Goal: Transaction & Acquisition: Subscribe to service/newsletter

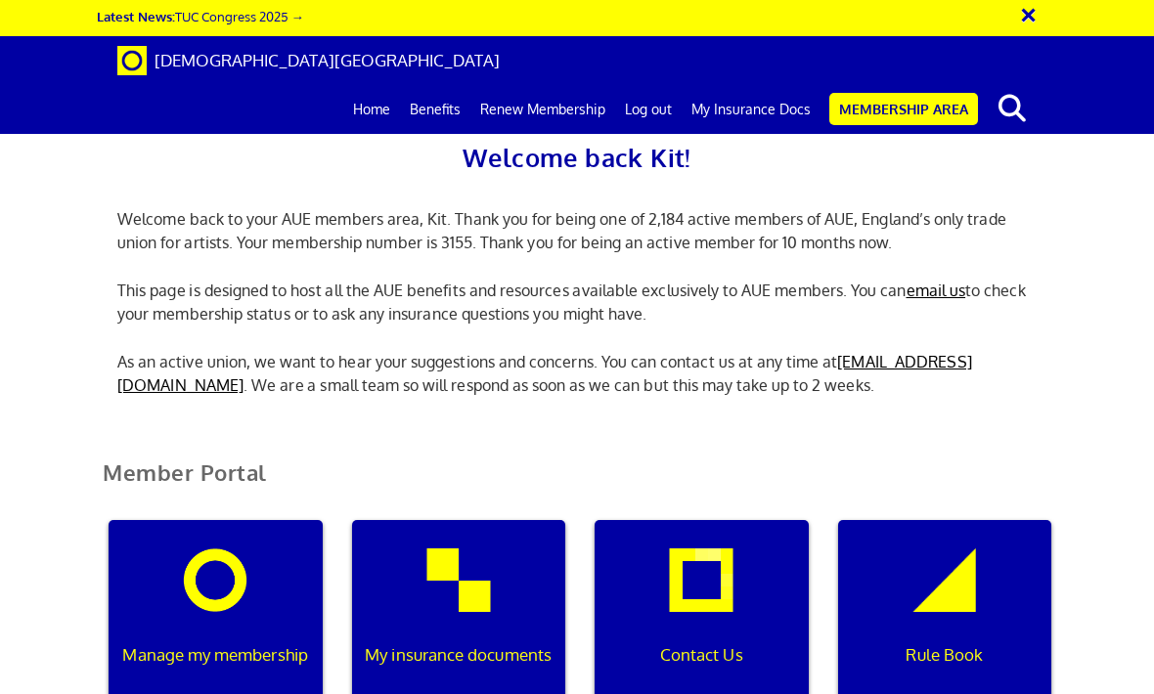
scroll to position [241, 0]
click at [230, 643] on p "Manage my membership" at bounding box center [215, 655] width 193 height 25
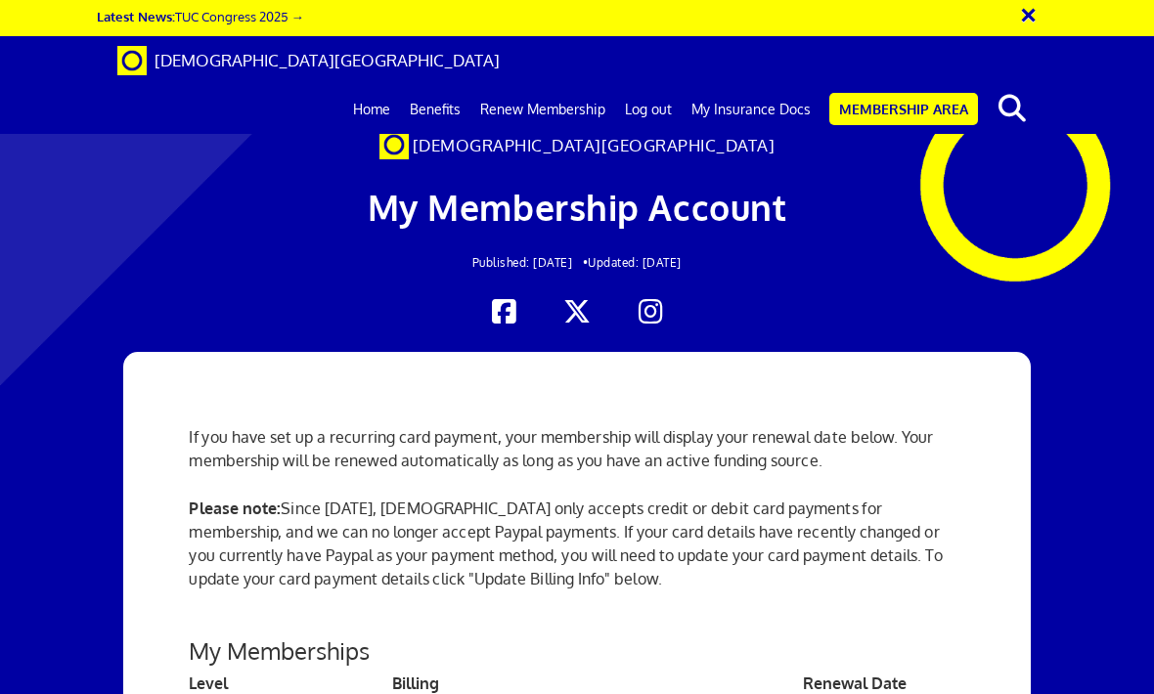
click at [748, 85] on link "My Insurance Docs" at bounding box center [751, 109] width 139 height 49
click at [781, 85] on link "My Insurance Docs" at bounding box center [751, 109] width 139 height 49
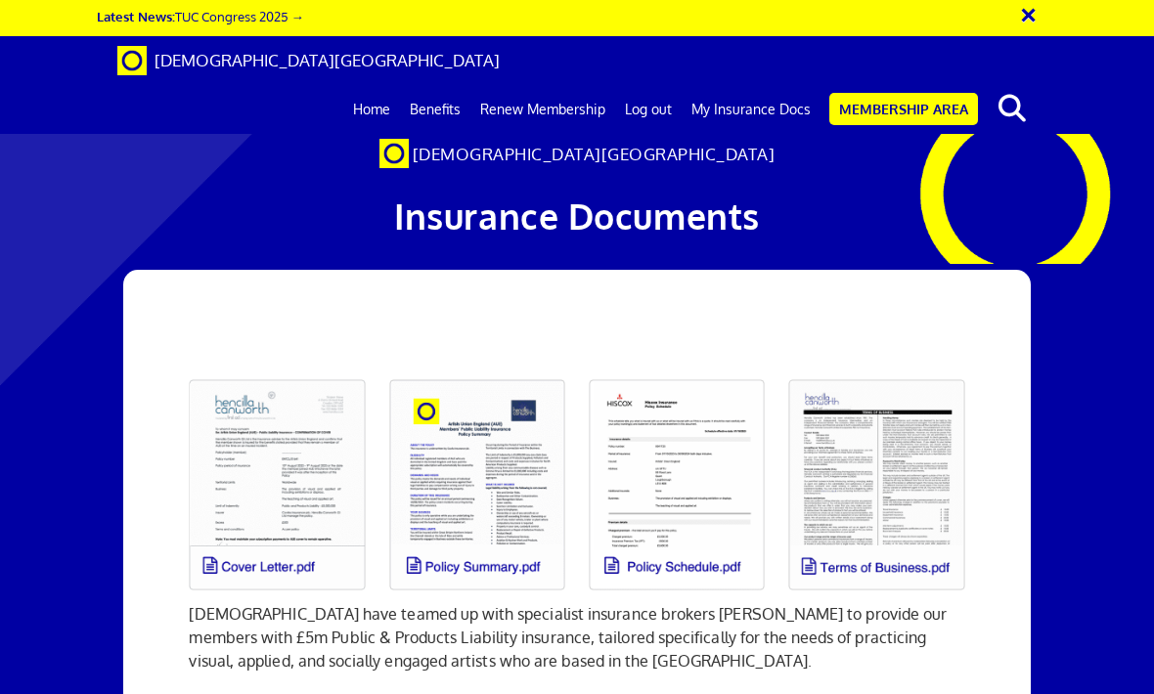
click at [724, 502] on link at bounding box center [677, 485] width 200 height 235
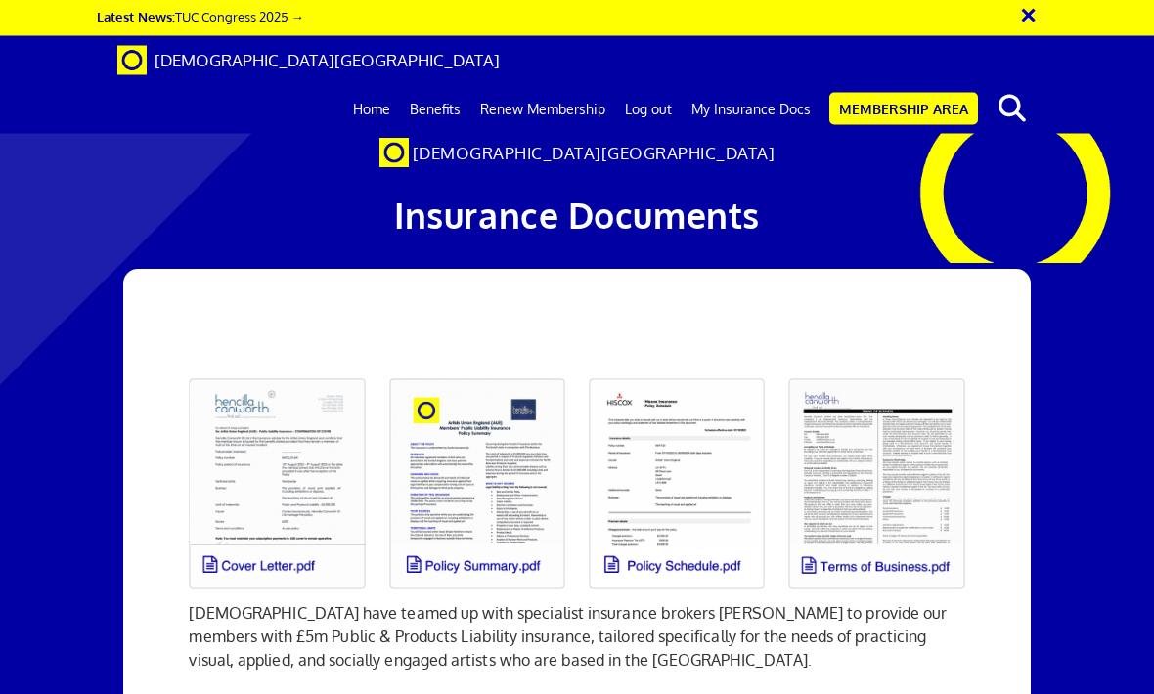
click at [237, 368] on link at bounding box center [277, 485] width 200 height 235
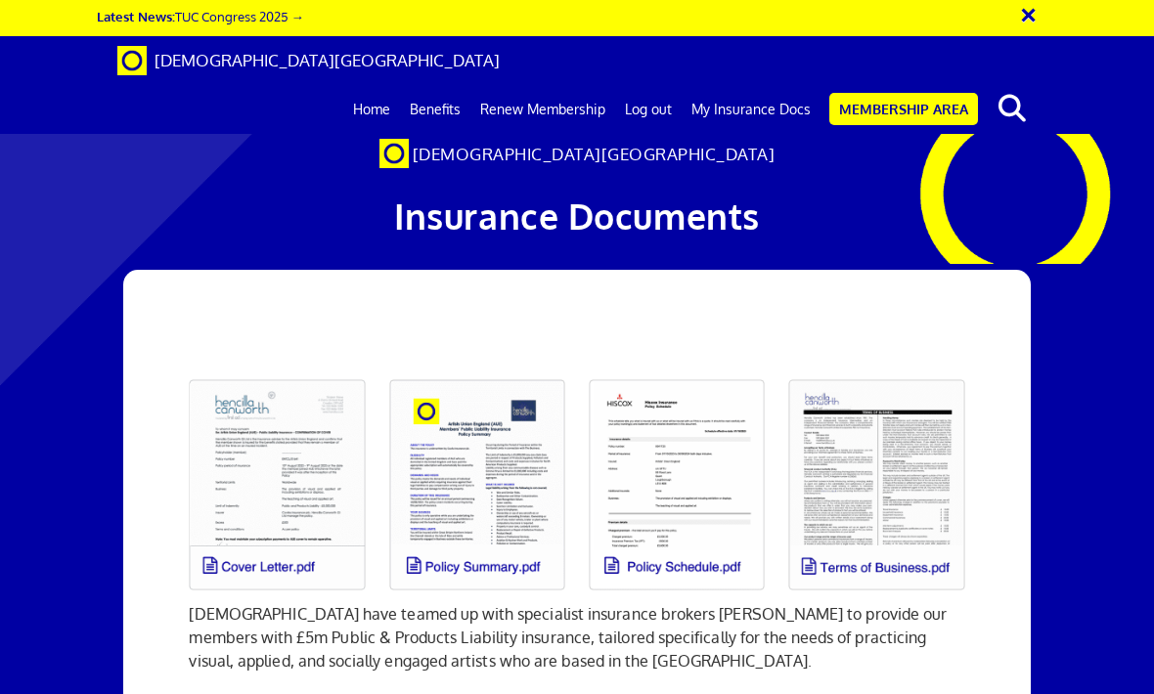
scroll to position [0, 0]
click at [565, 85] on link "Renew Membership" at bounding box center [542, 109] width 145 height 49
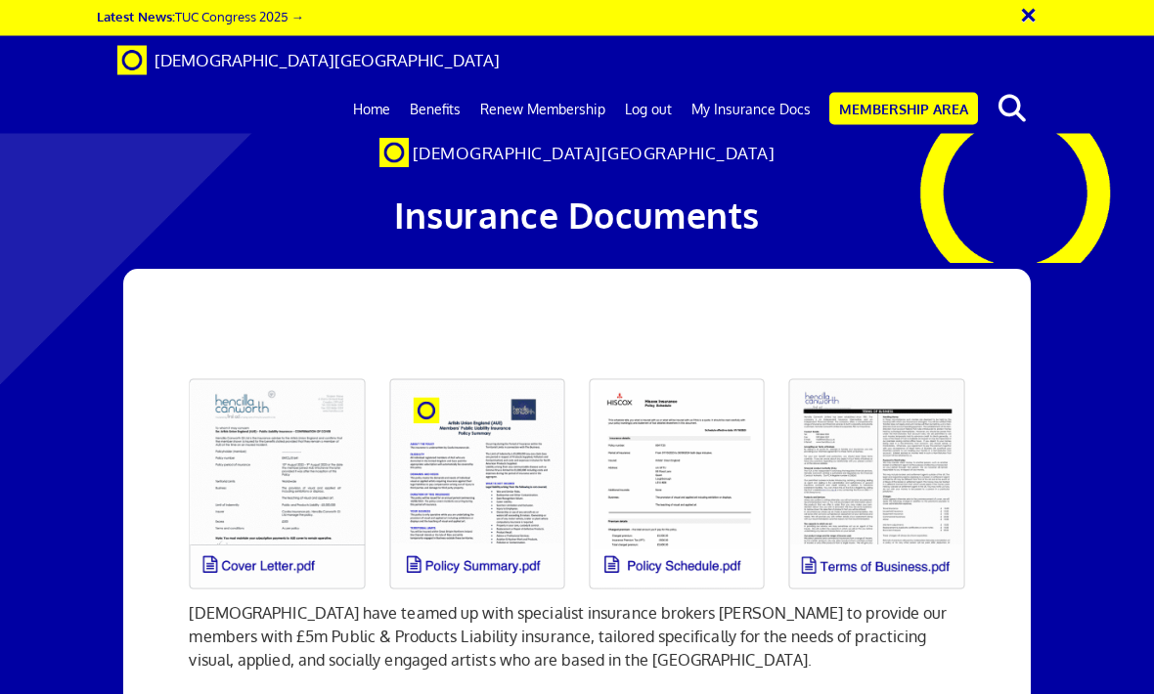
scroll to position [75, 0]
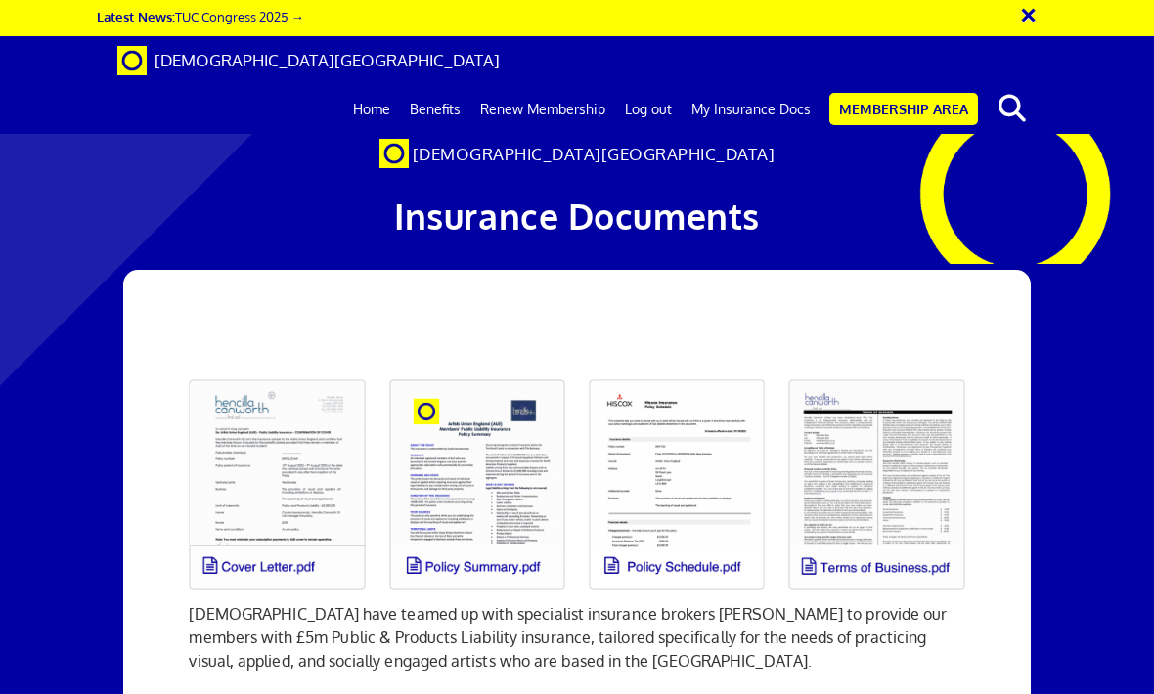
click at [242, 407] on link at bounding box center [277, 485] width 200 height 235
click at [376, 85] on link "Home" at bounding box center [371, 109] width 57 height 49
click at [374, 85] on link "Home" at bounding box center [371, 109] width 57 height 49
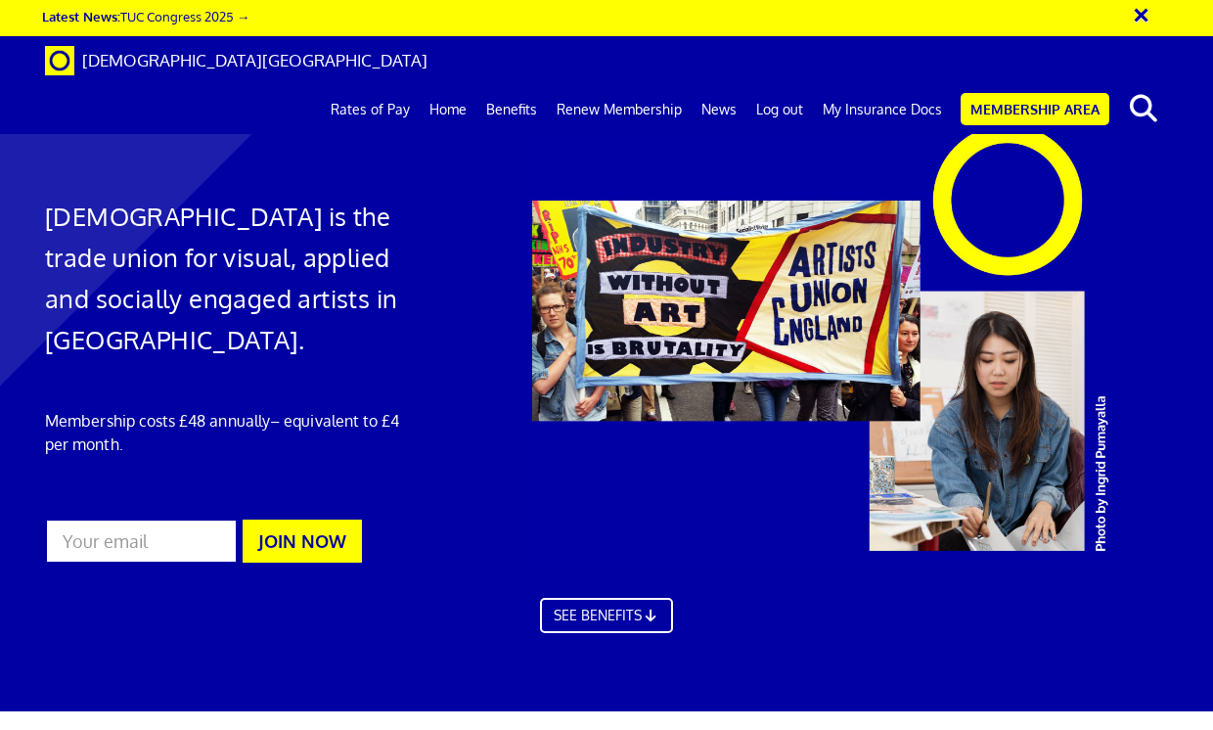
click at [440, 85] on link "Home" at bounding box center [448, 109] width 57 height 49
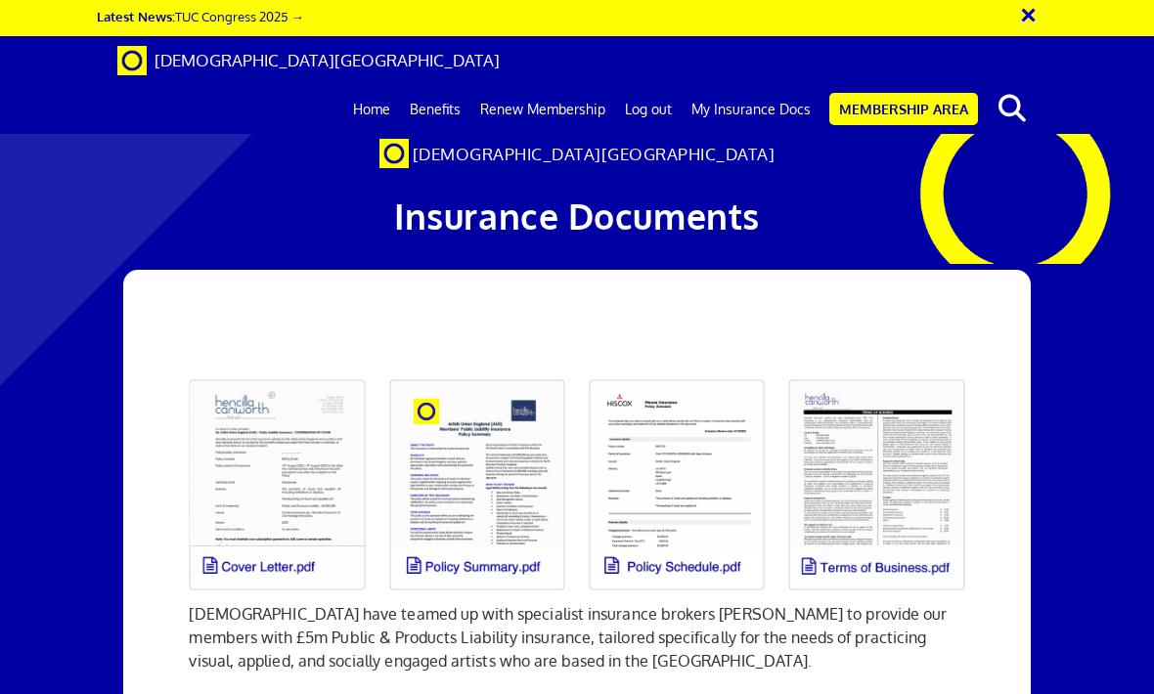
scroll to position [108, 0]
click at [731, 85] on link "My Insurance Docs" at bounding box center [751, 109] width 139 height 49
click at [451, 85] on link "Benefits" at bounding box center [435, 109] width 70 height 49
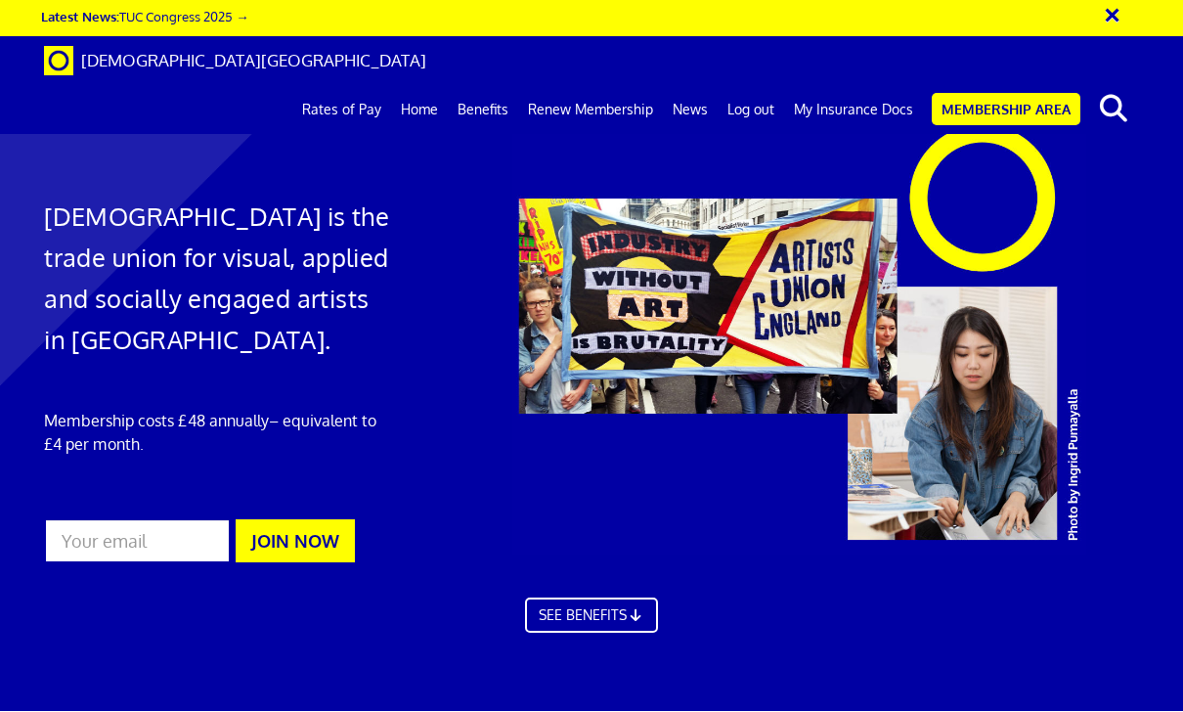
click at [856, 85] on link "My Insurance Docs" at bounding box center [853, 109] width 139 height 49
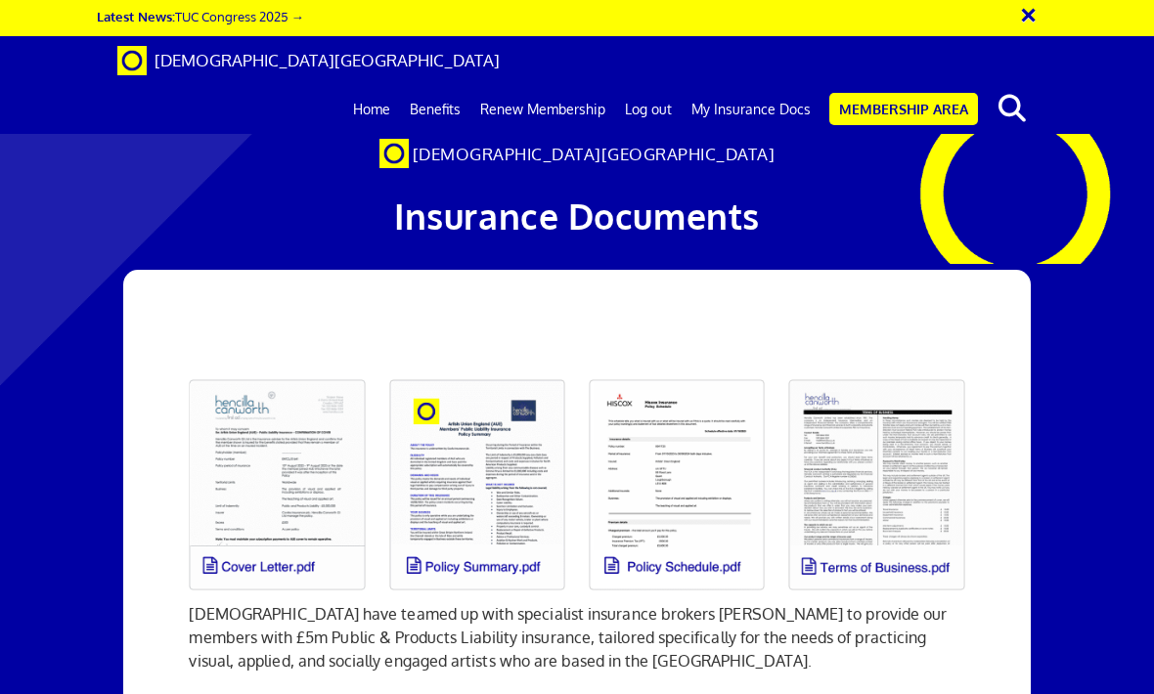
scroll to position [187, 0]
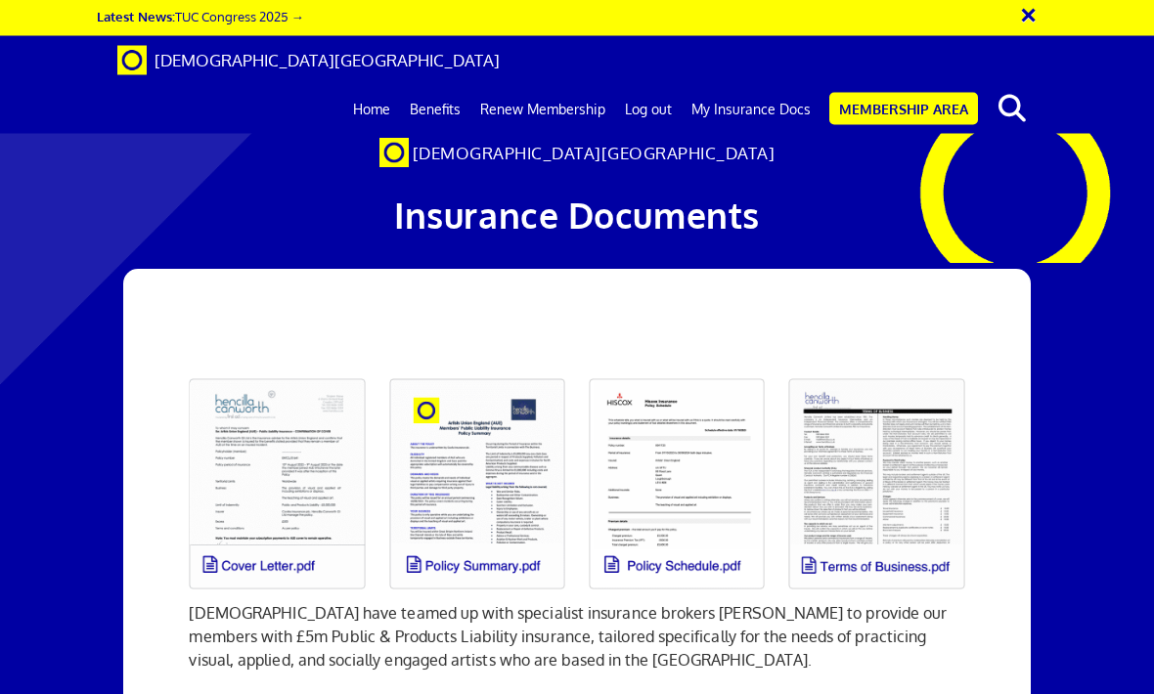
click at [587, 85] on link "Renew Membership" at bounding box center [542, 109] width 145 height 49
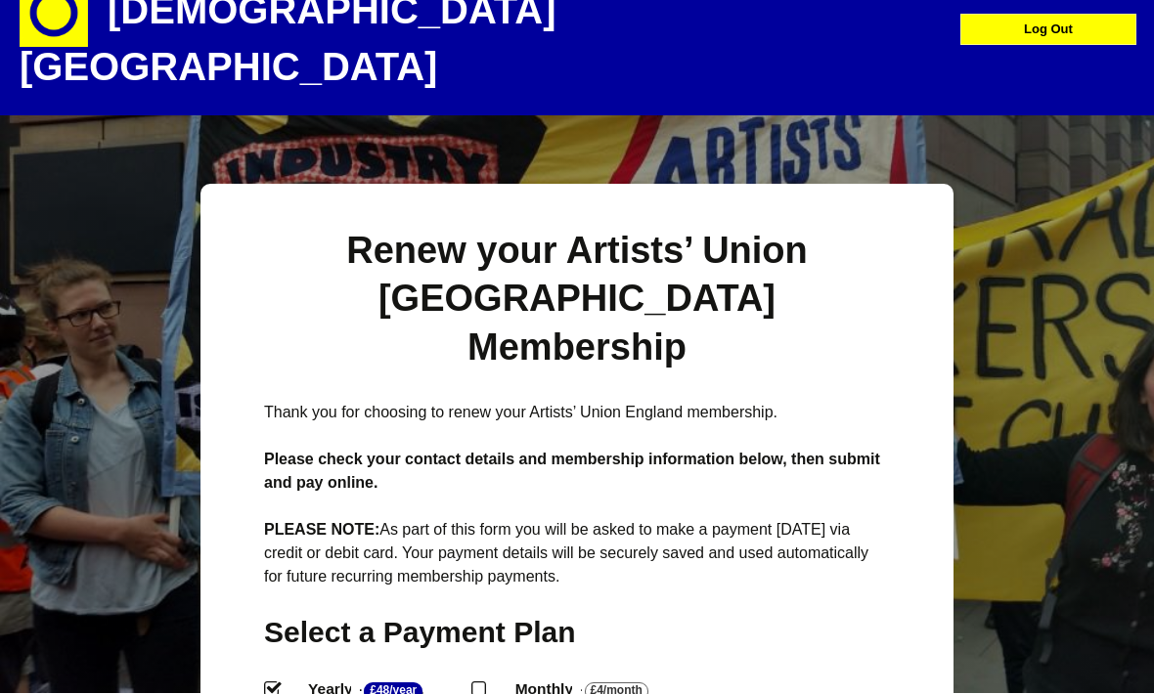
scroll to position [39, 0]
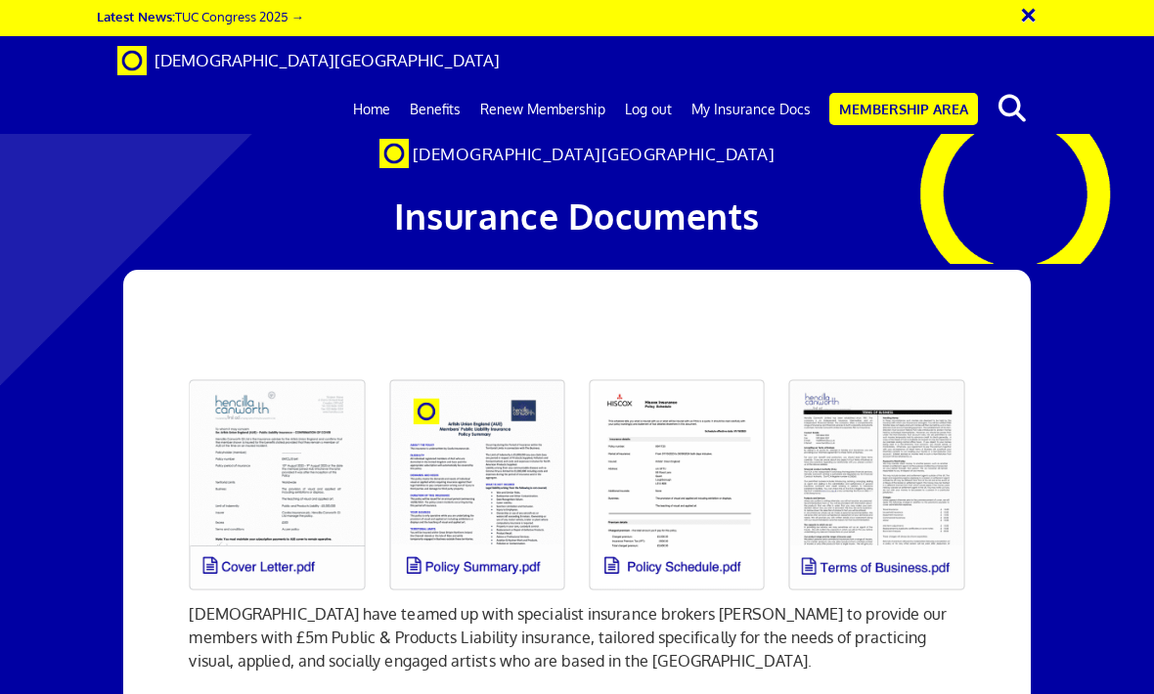
scroll to position [188, 0]
click at [931, 93] on link "Membership Area" at bounding box center [903, 109] width 149 height 32
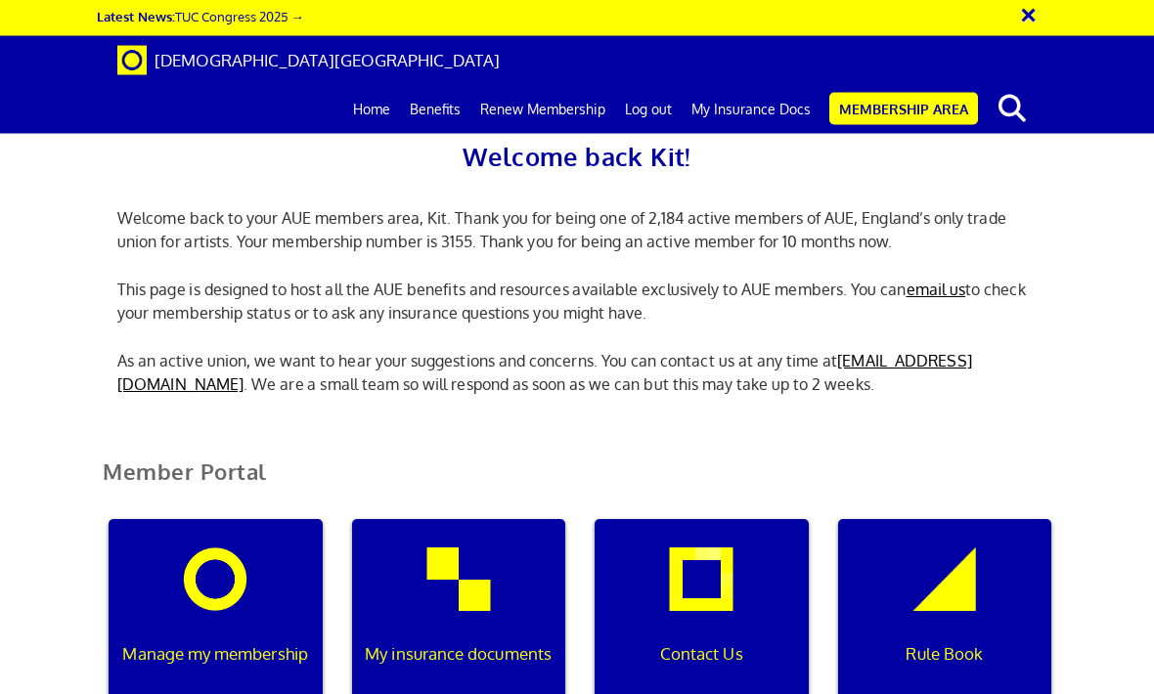
scroll to position [361, 0]
click at [221, 520] on div "Manage my membership" at bounding box center [216, 614] width 214 height 188
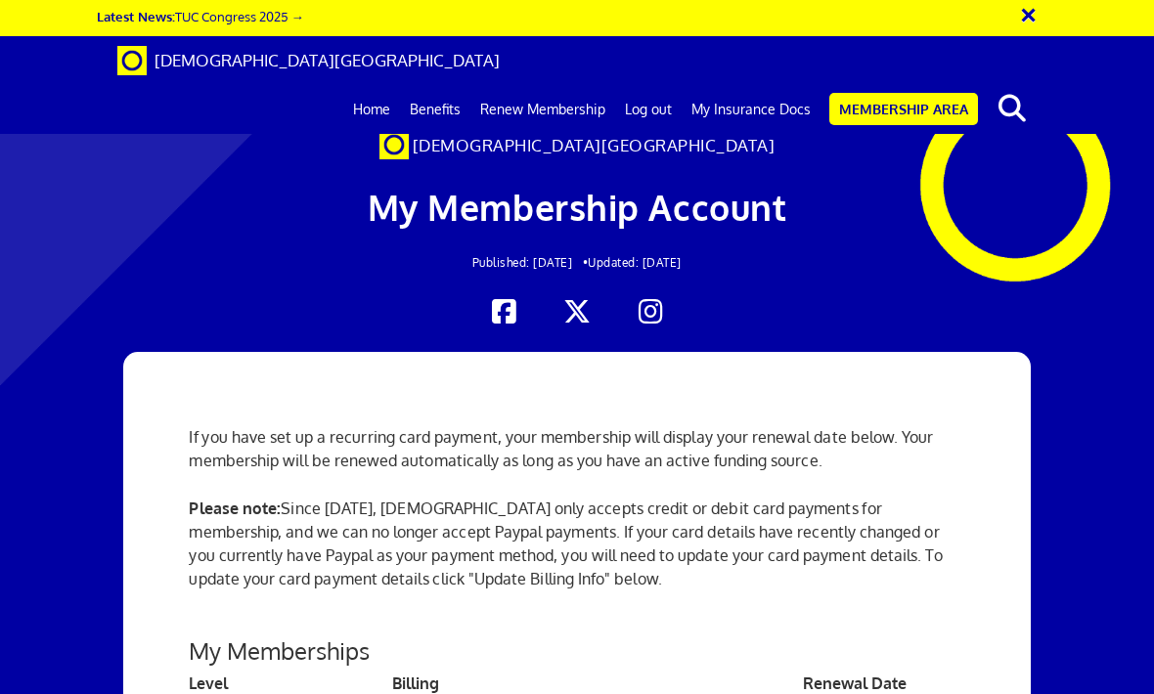
scroll to position [387, 0]
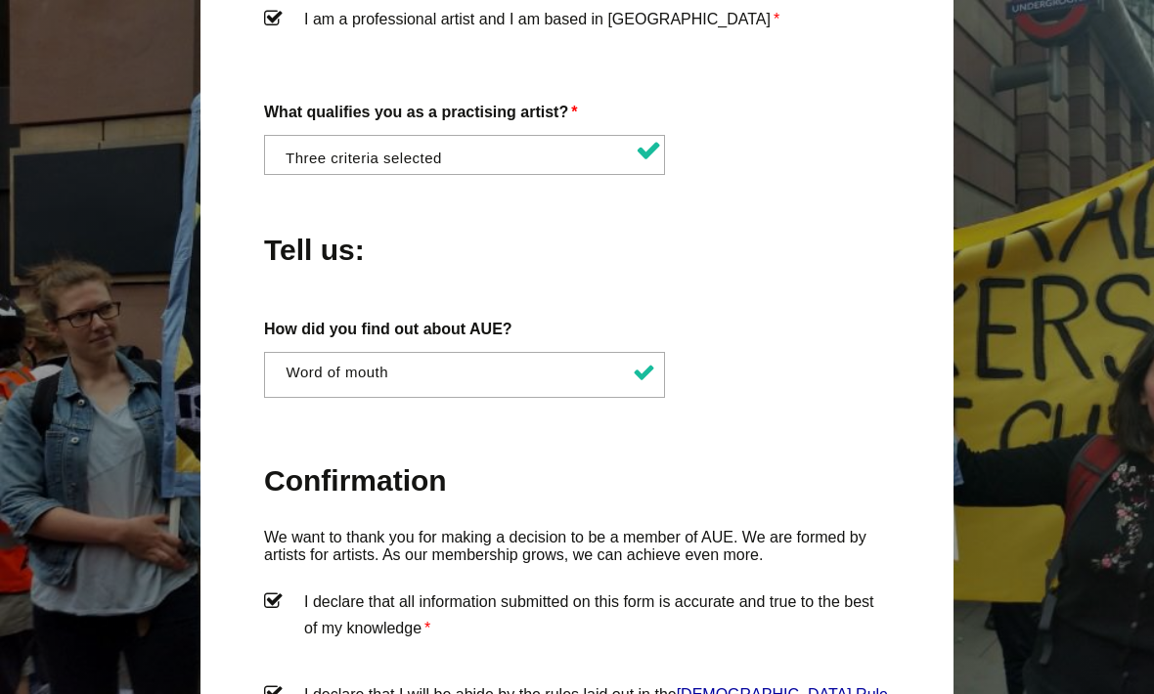
scroll to position [1693, 0]
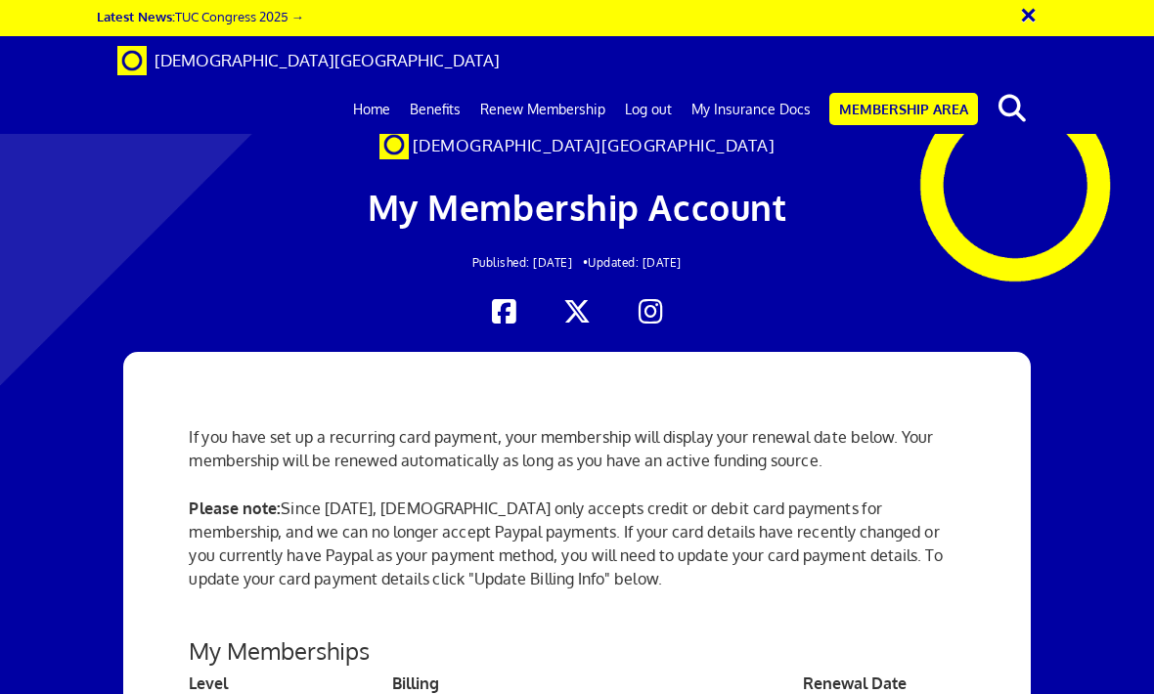
click at [913, 93] on link "Membership Area" at bounding box center [903, 109] width 149 height 32
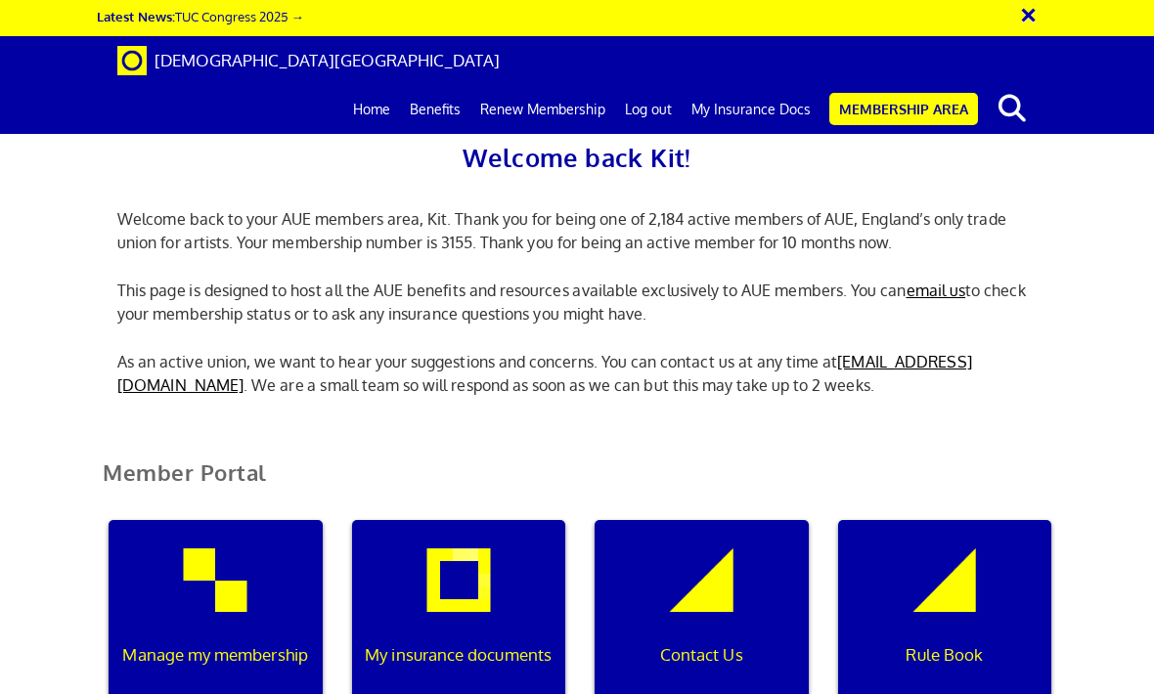
scroll to position [415, 0]
click at [488, 643] on p "My insurance documents" at bounding box center [458, 655] width 193 height 25
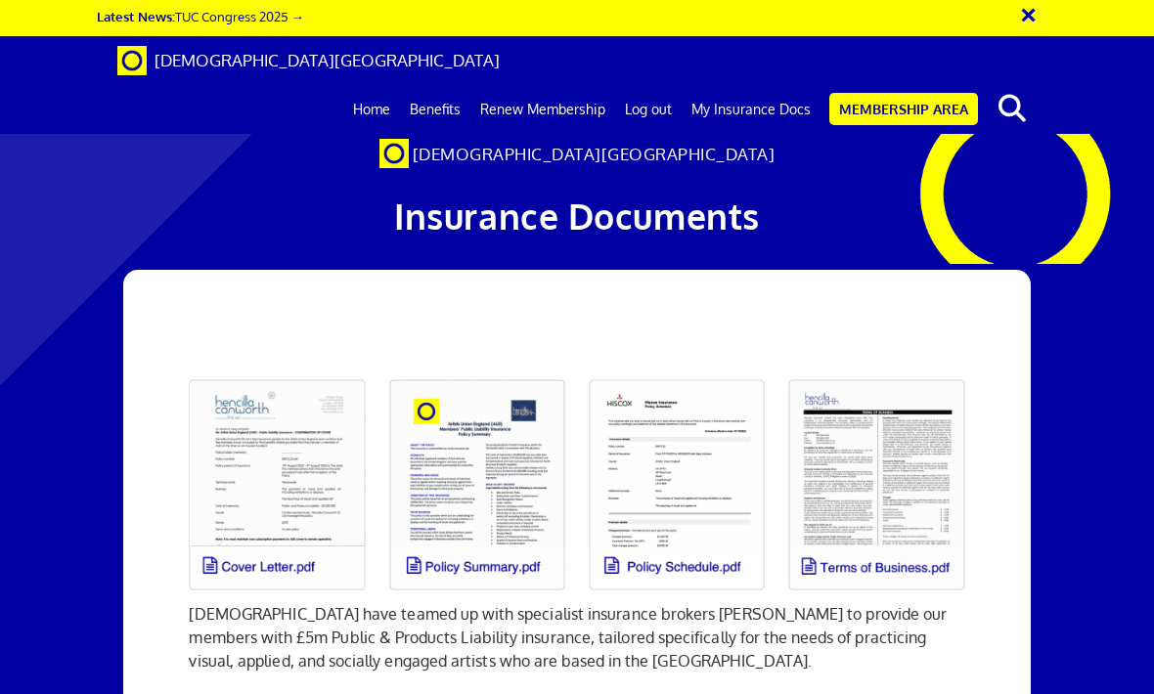
click at [915, 93] on link "Membership Area" at bounding box center [903, 109] width 149 height 32
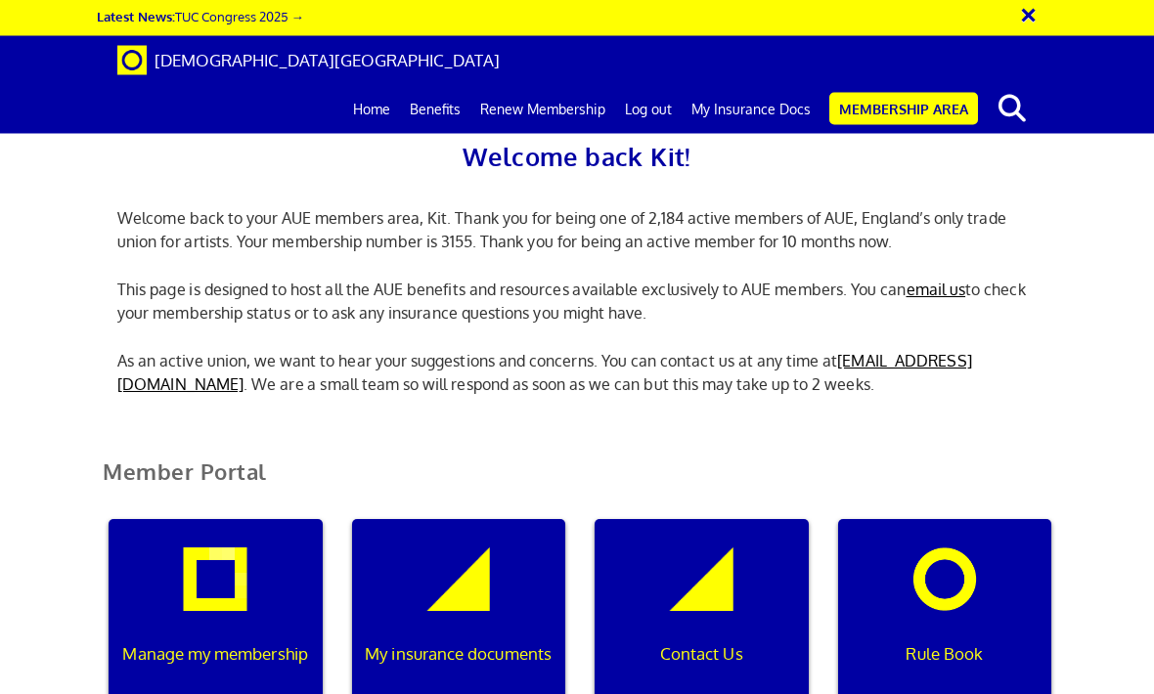
scroll to position [431, 0]
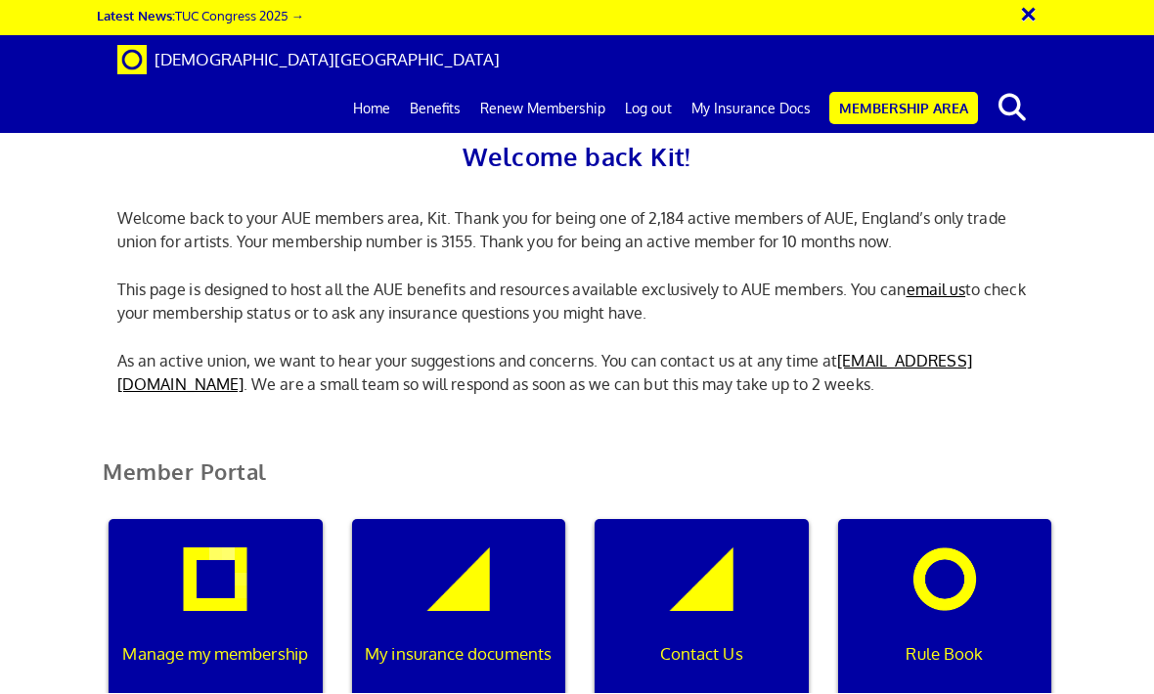
click at [256, 520] on div "Manage my membership" at bounding box center [216, 614] width 214 height 188
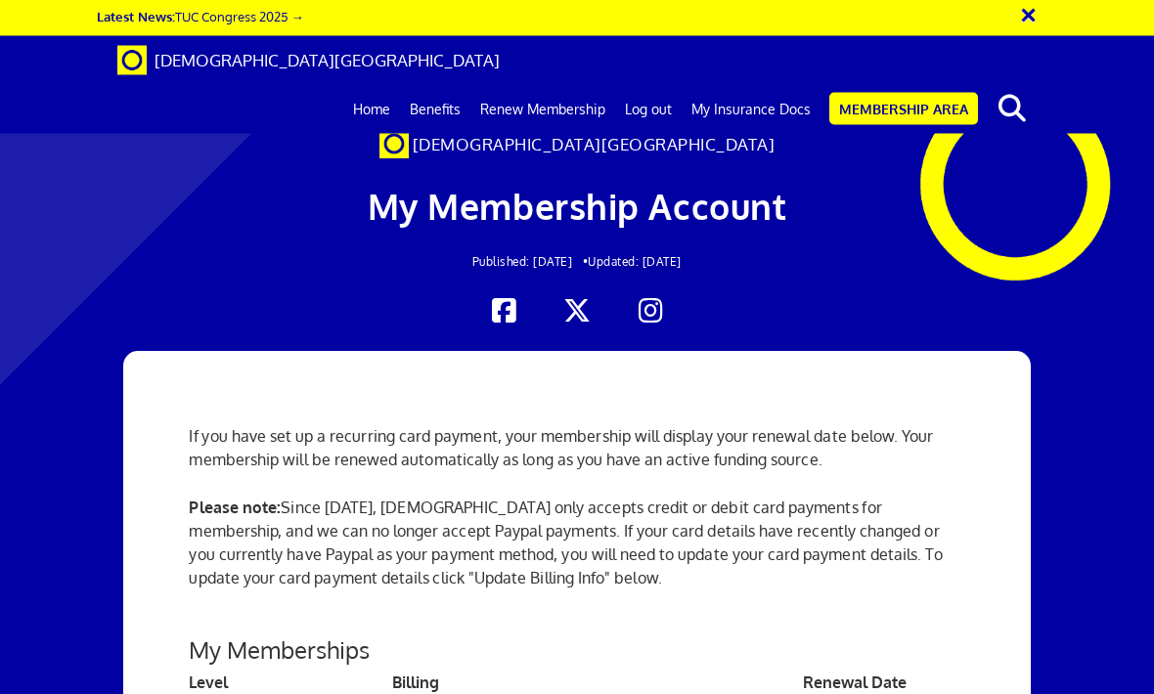
scroll to position [522, 0]
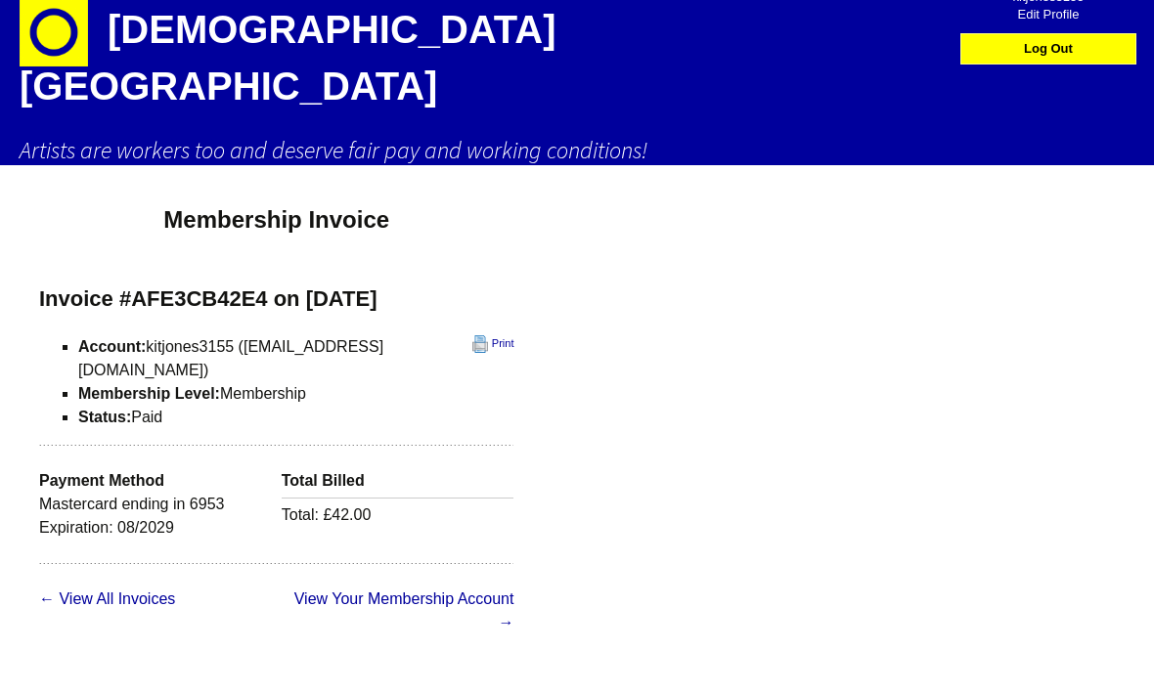
scroll to position [36, 0]
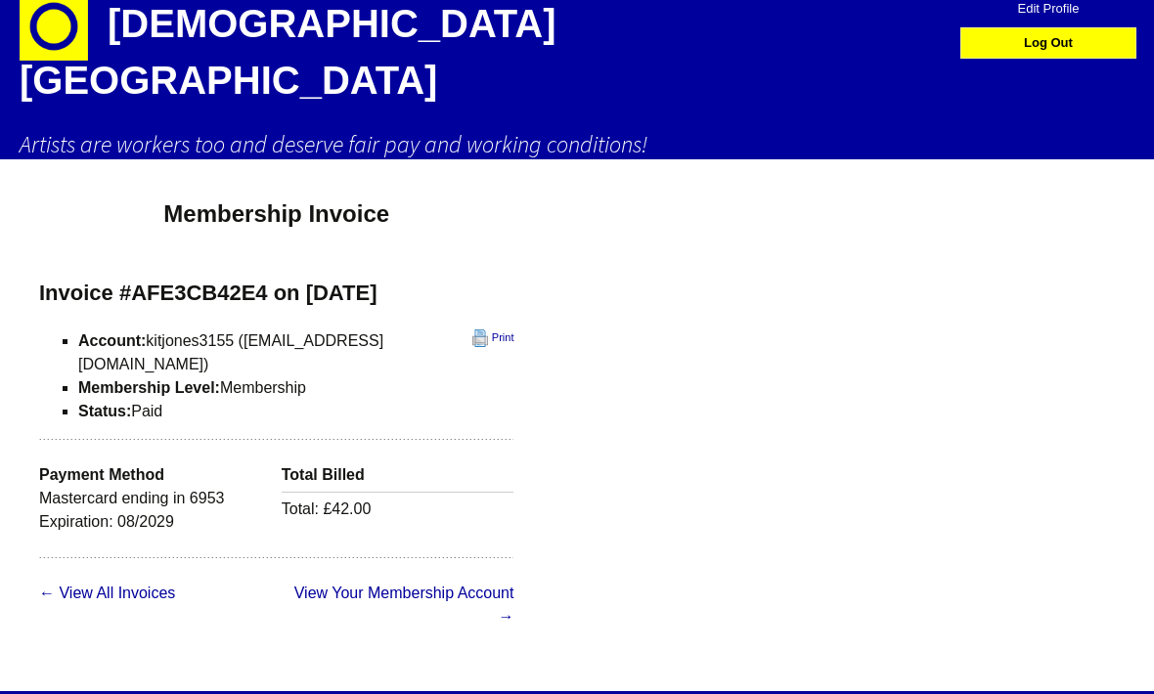
click at [345, 586] on link "View Your Membership Account →" at bounding box center [404, 606] width 220 height 40
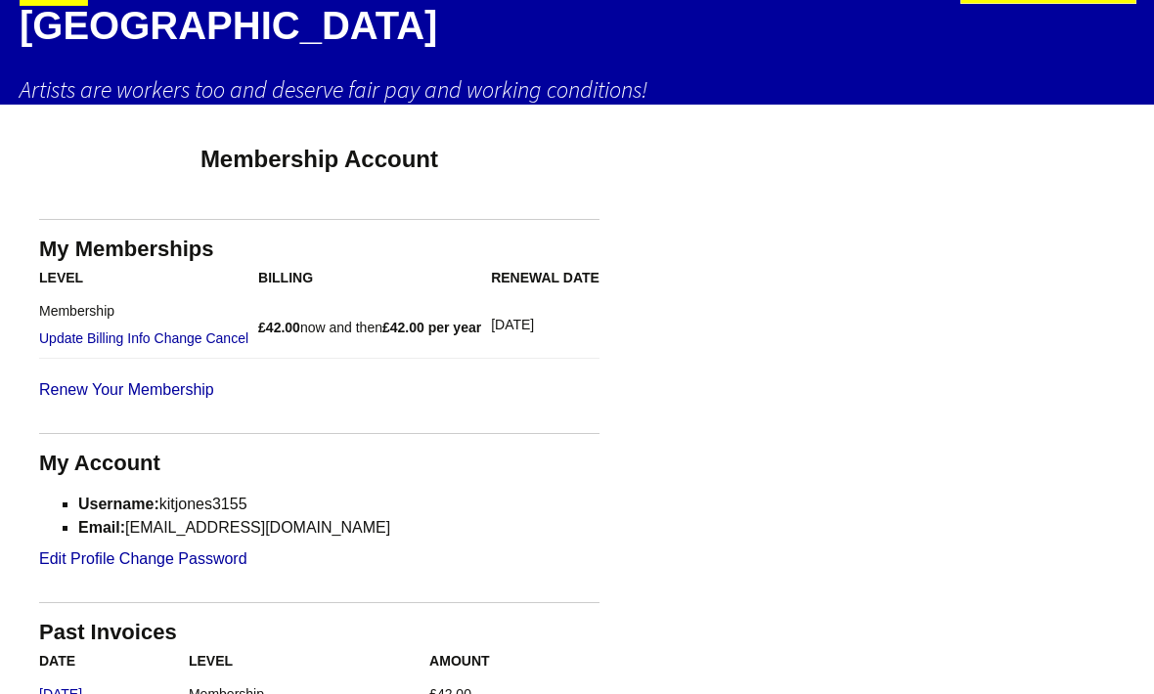
scroll to position [89, 0]
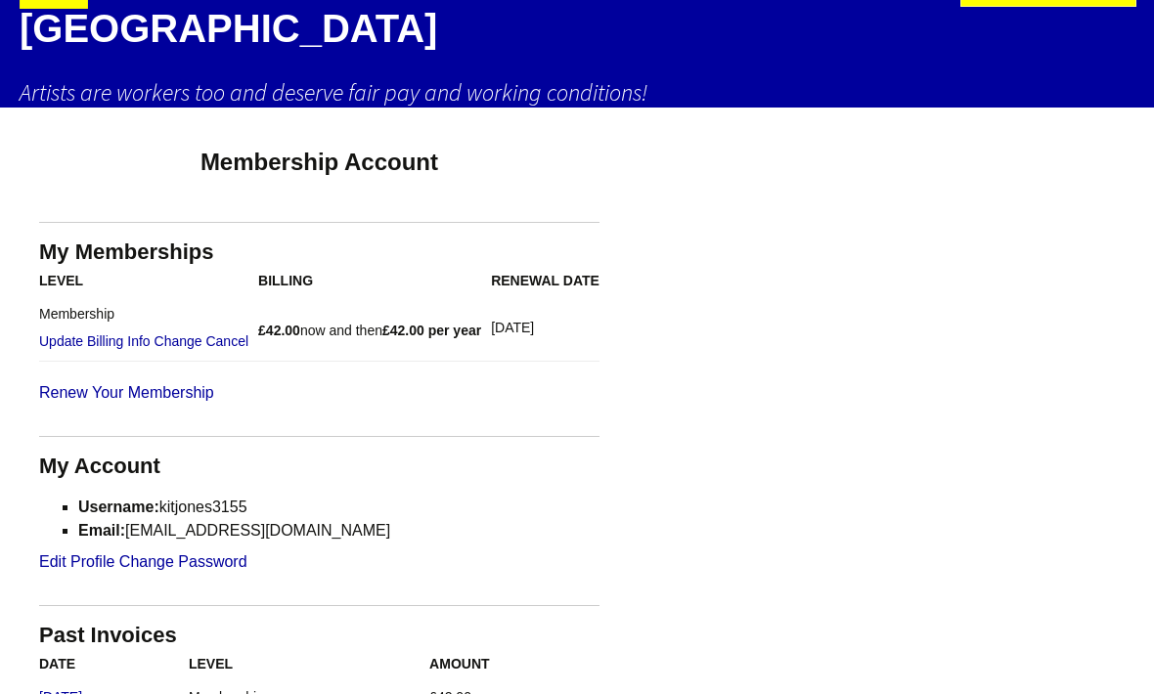
click at [67, 381] on link "View all Membership Options" at bounding box center [228, 392] width 378 height 23
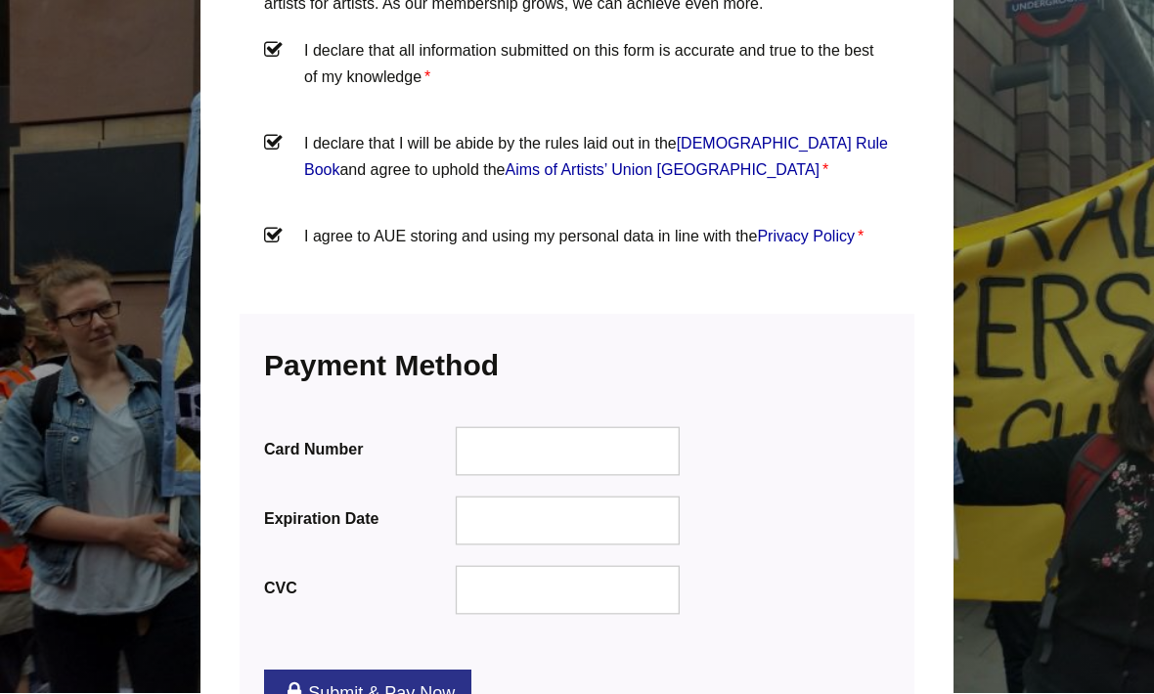
scroll to position [2274, 0]
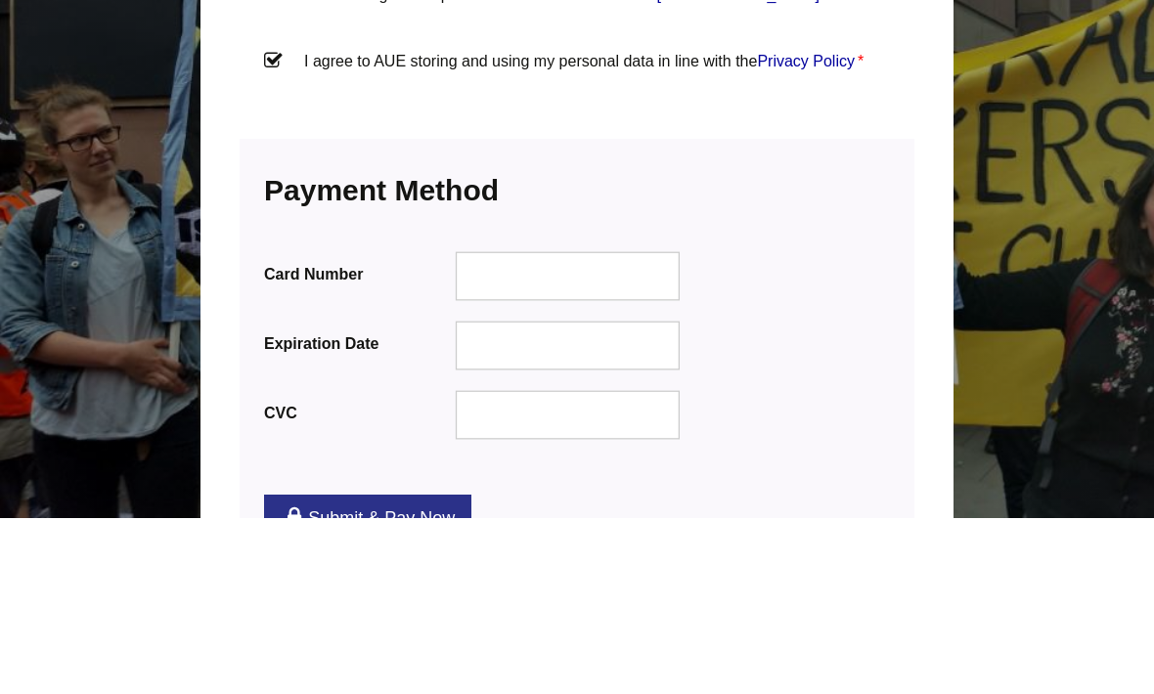
click at [610, 428] on div at bounding box center [568, 452] width 225 height 49
click at [600, 497] on div at bounding box center [568, 521] width 225 height 49
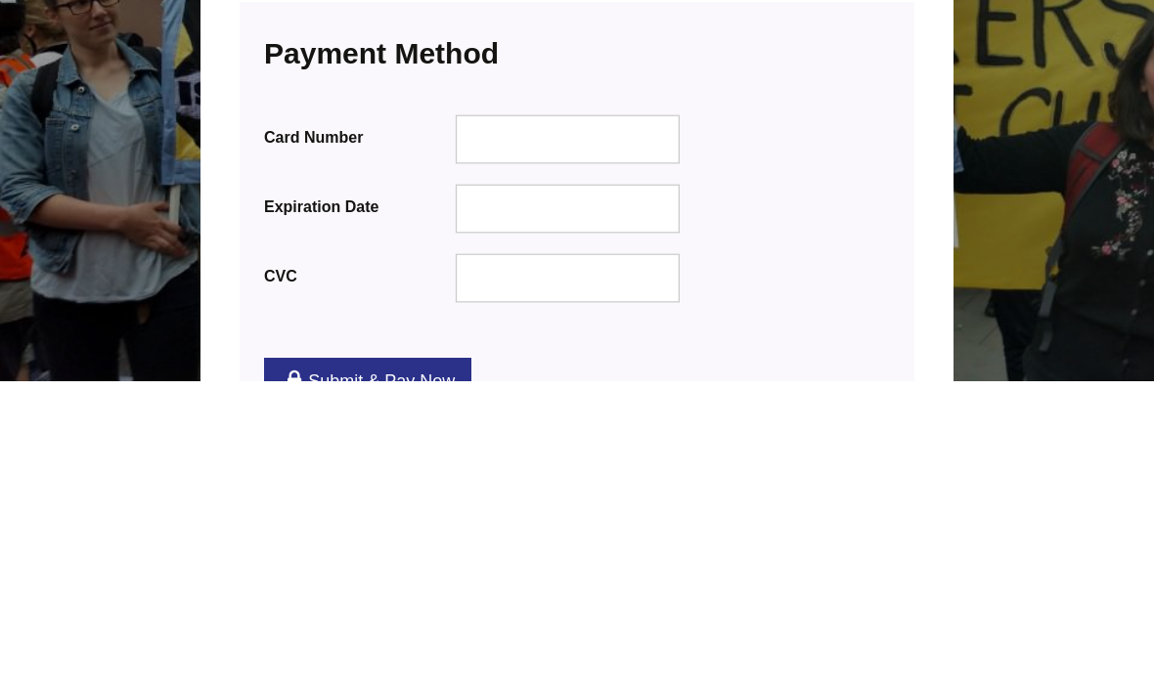
click at [433, 671] on link "Submit & Pay Now" at bounding box center [367, 694] width 207 height 47
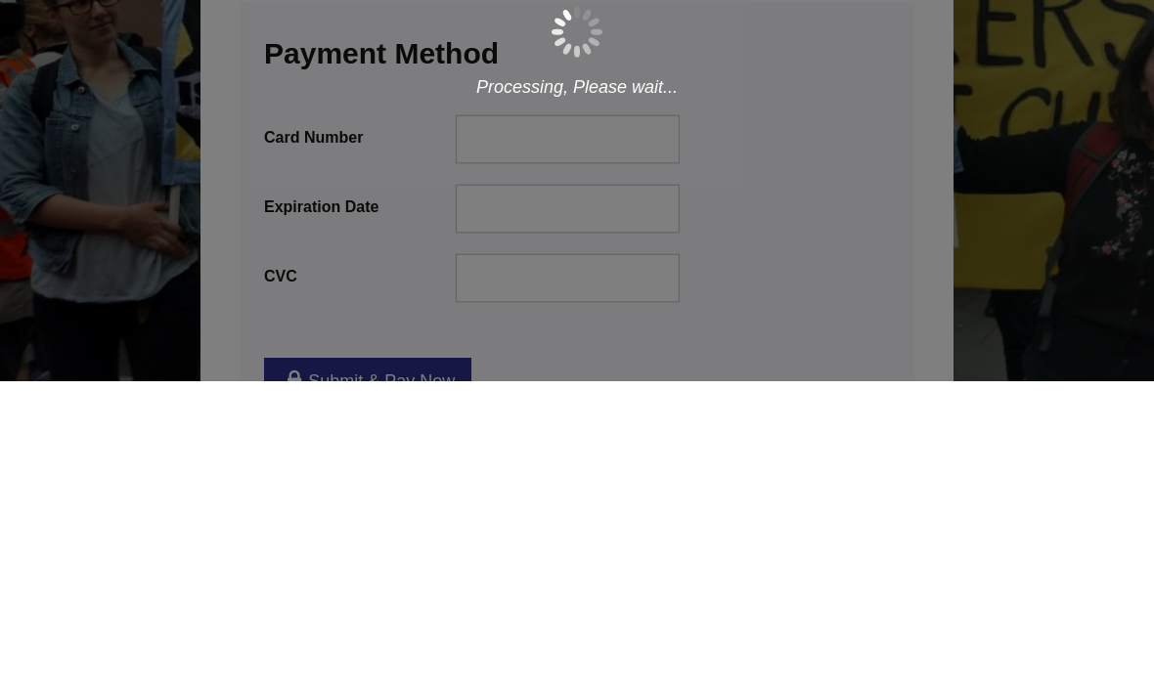
scroll to position [2504, 0]
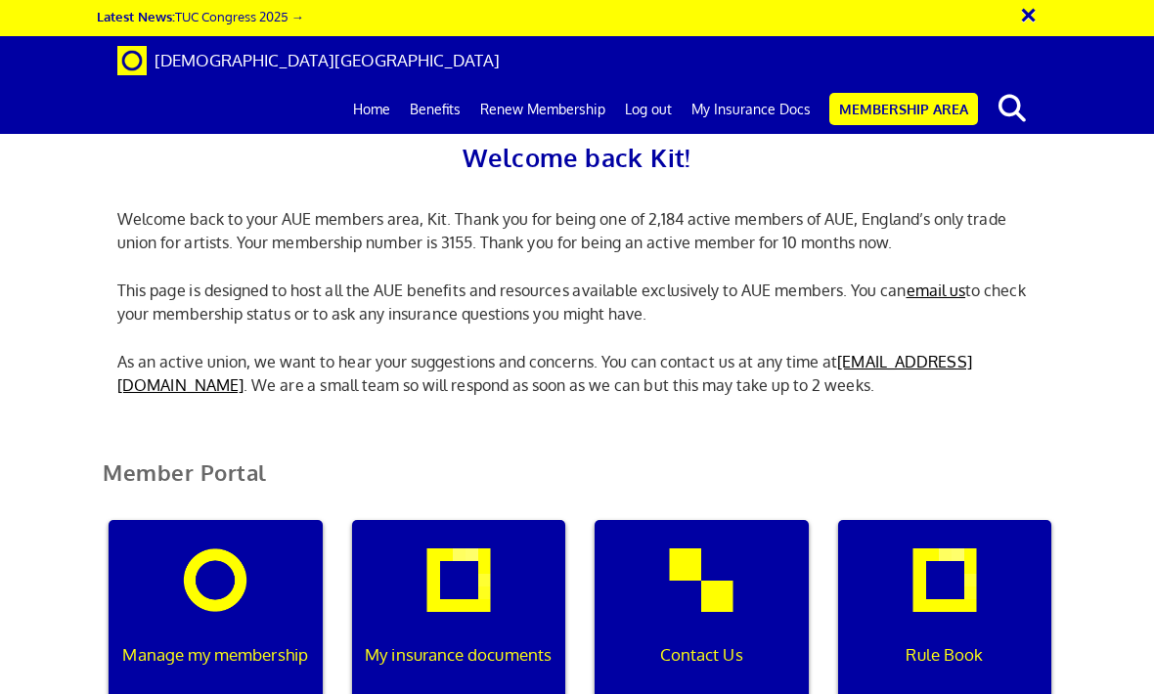
scroll to position [0, 6]
click at [492, 600] on div "My insurance documents" at bounding box center [459, 614] width 214 height 188
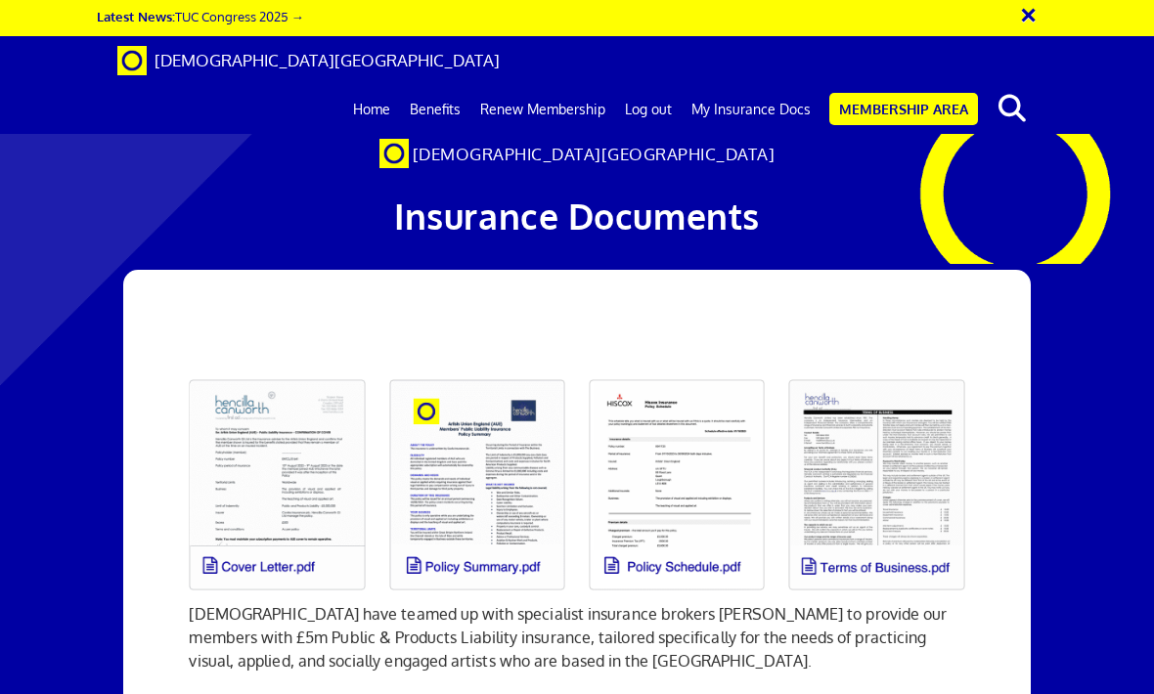
click at [281, 474] on link at bounding box center [277, 485] width 200 height 235
click at [299, 368] on link at bounding box center [277, 485] width 200 height 235
click at [870, 93] on link "Membership Area" at bounding box center [903, 109] width 149 height 32
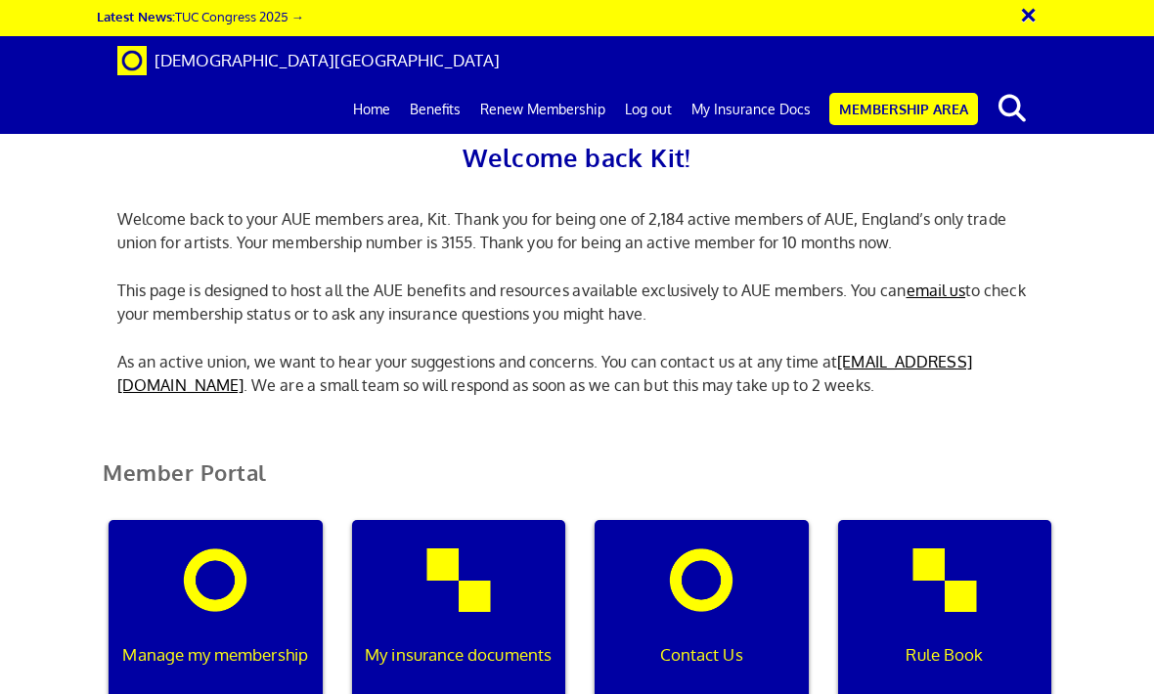
scroll to position [96, 0]
click at [0, 0] on input "text" at bounding box center [0, 0] width 0 height 0
type input "Confirmation"
click at [0, 0] on input "Confirmation" at bounding box center [0, 0] width 0 height 0
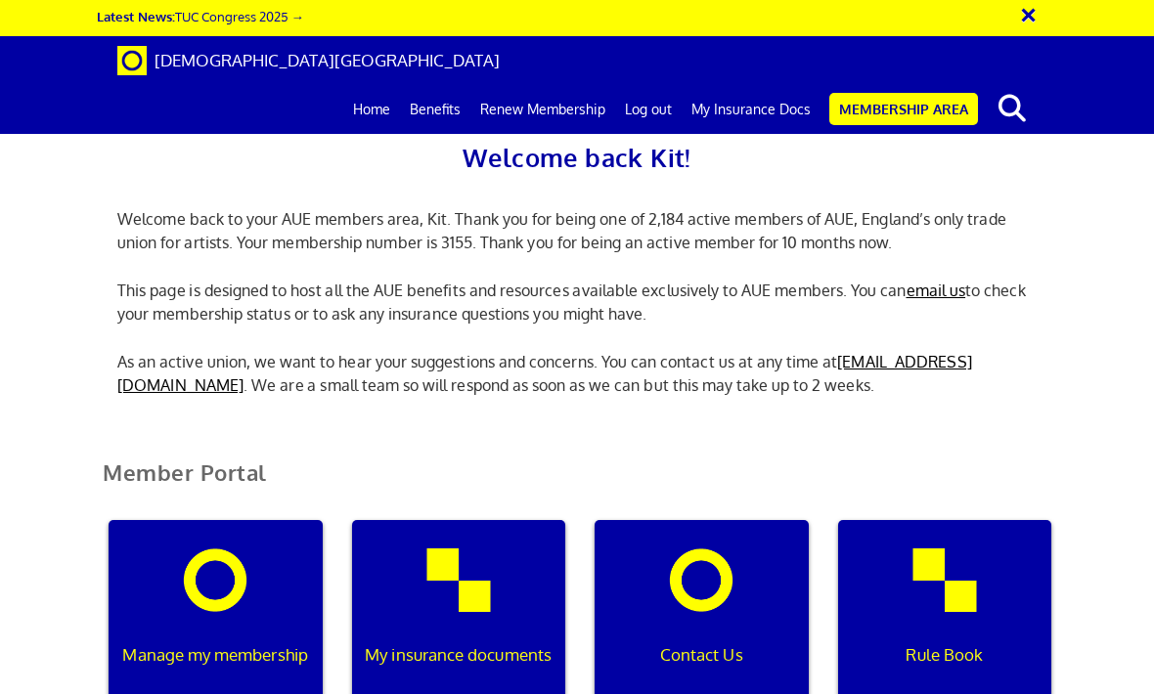
click at [0, 0] on input "Confirmation" at bounding box center [0, 0] width 0 height 0
click at [384, 85] on link "Home" at bounding box center [371, 109] width 57 height 49
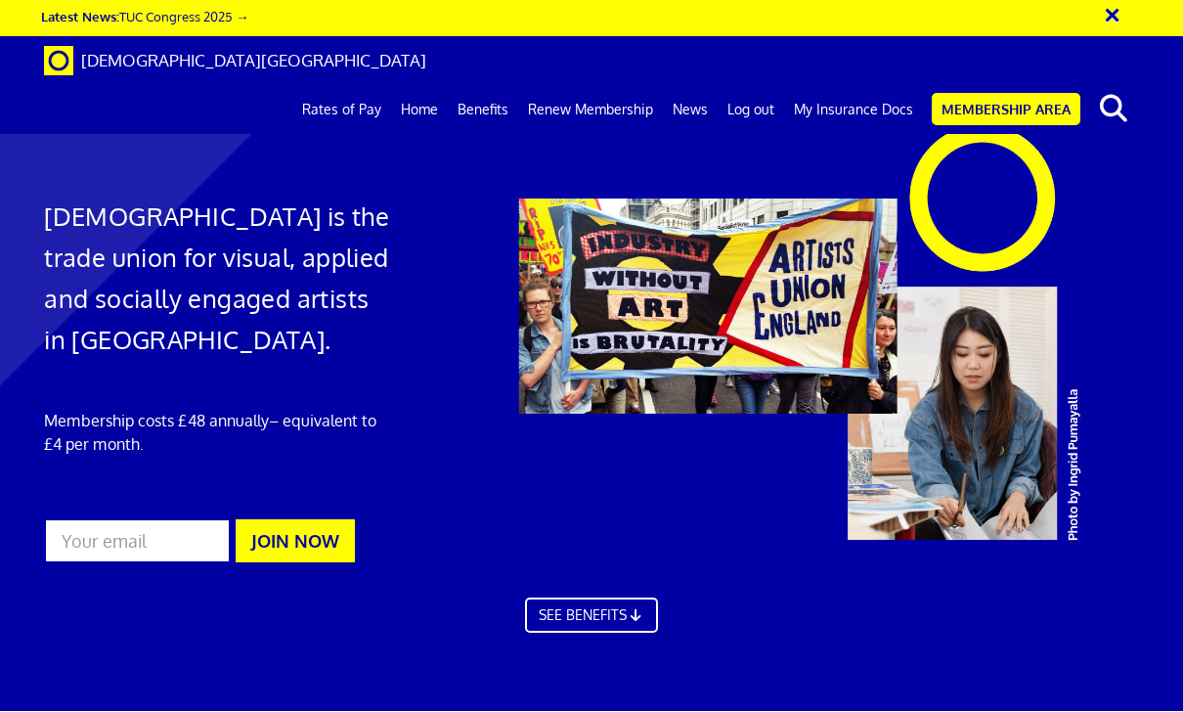
click at [887, 85] on link "My Insurance Docs" at bounding box center [853, 109] width 139 height 49
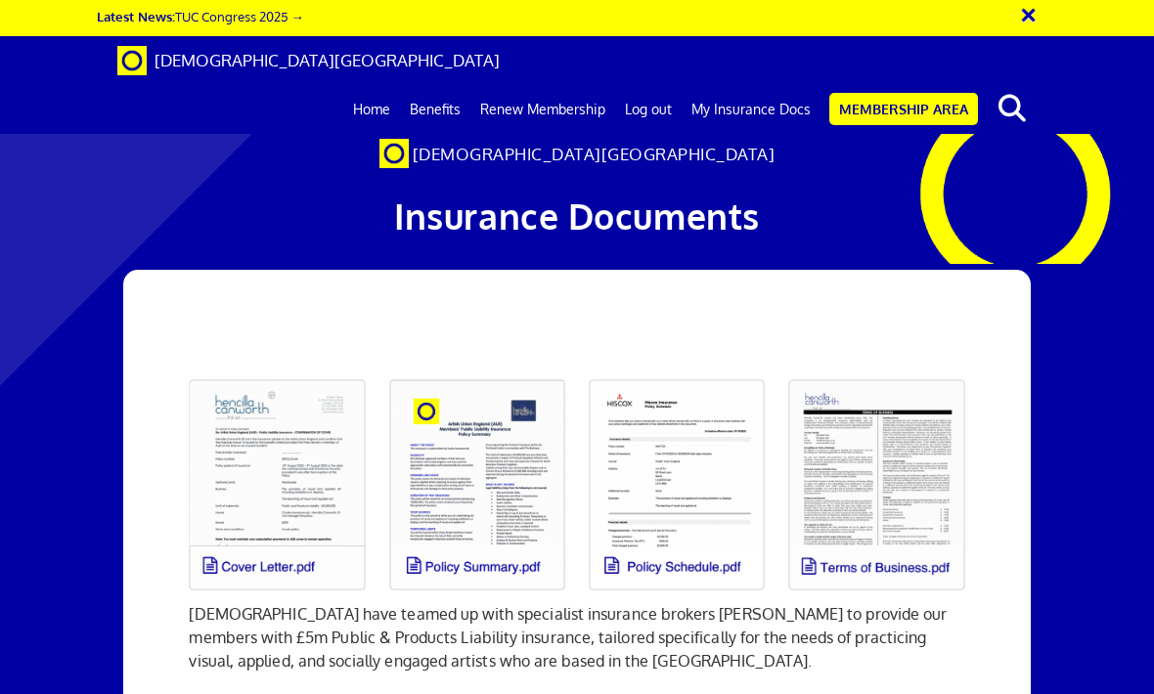
click at [300, 481] on link at bounding box center [277, 485] width 200 height 235
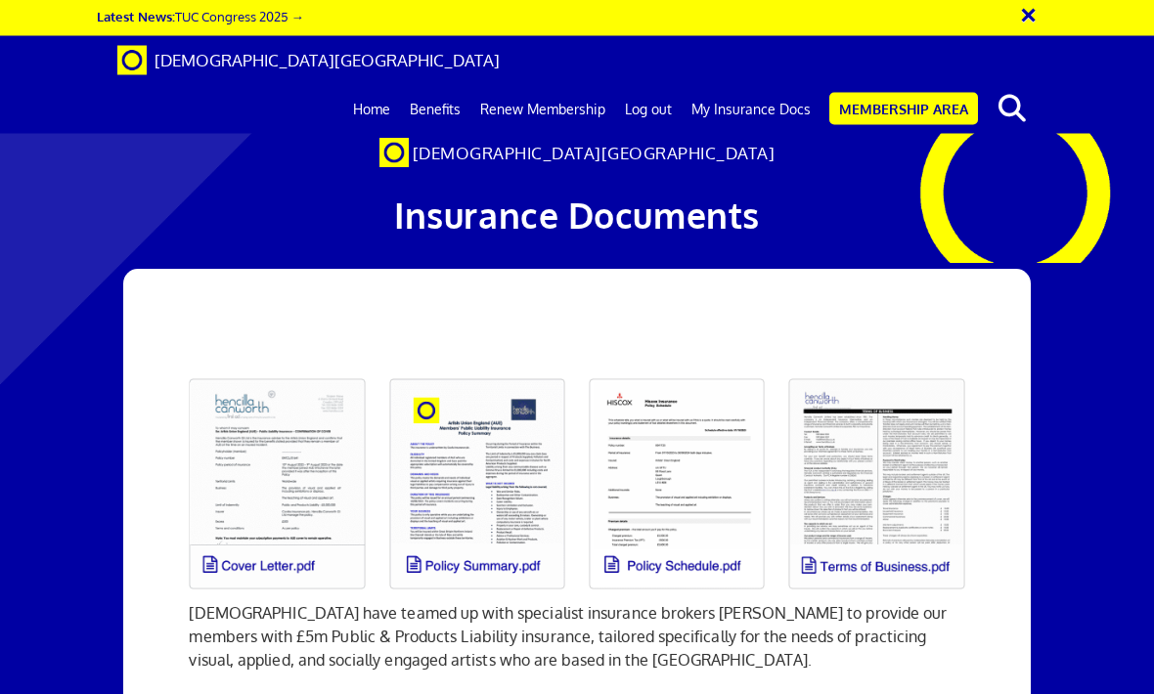
scroll to position [450, 0]
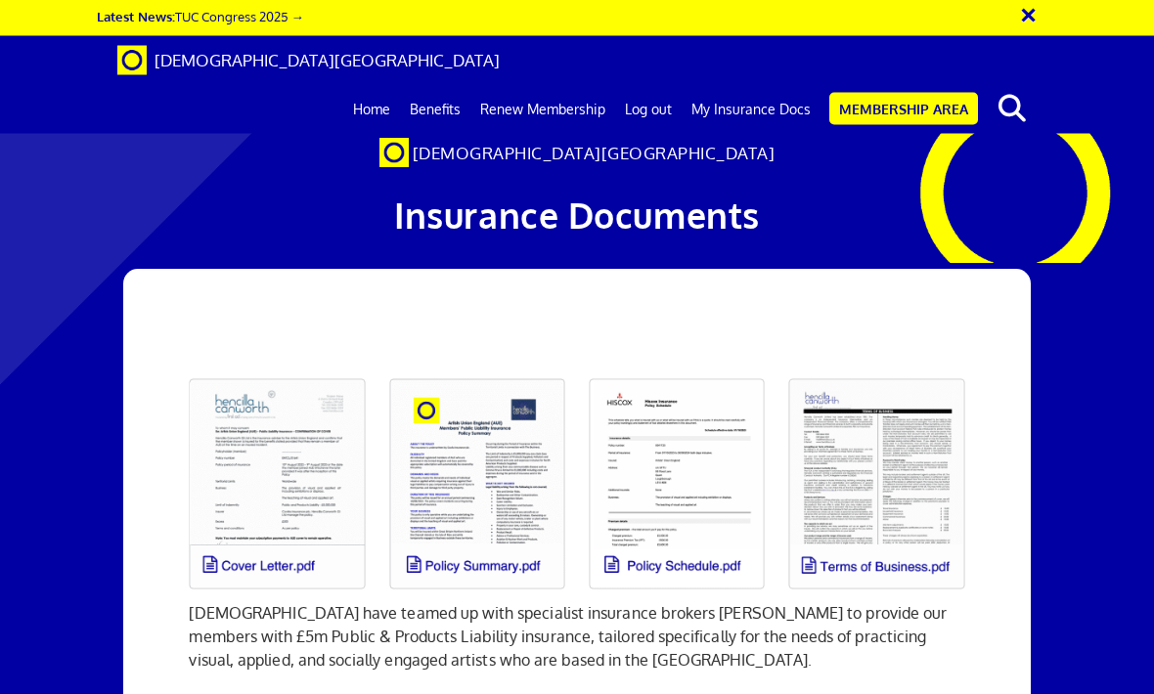
scroll to position [0, 0]
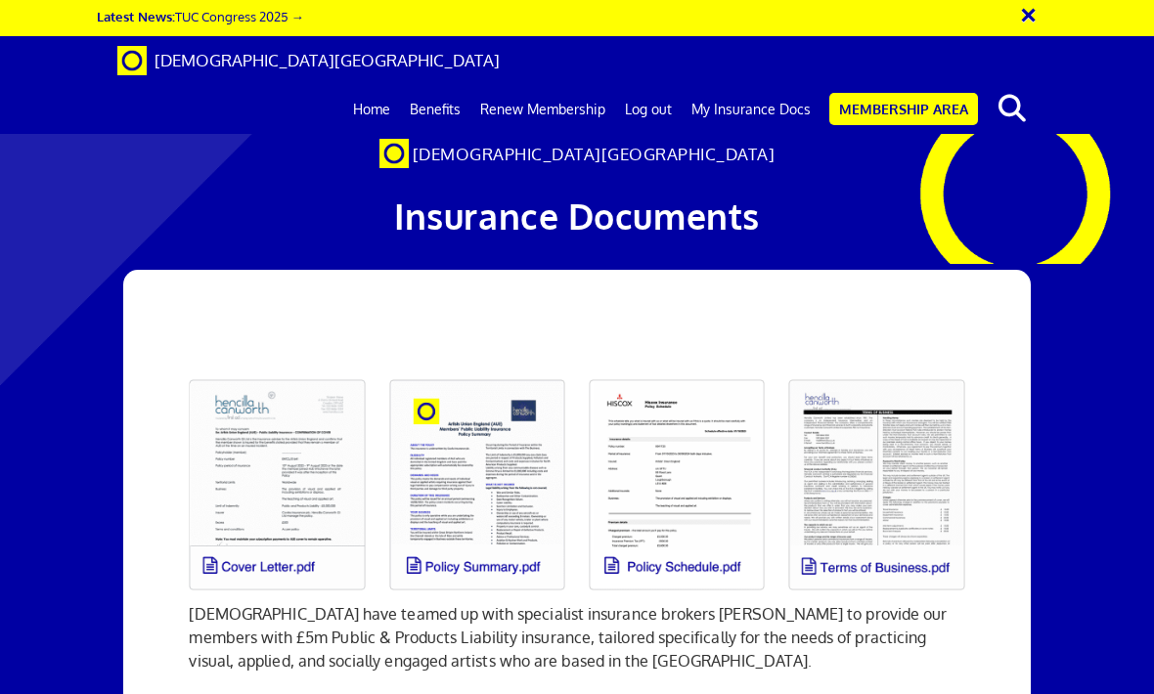
click at [288, 456] on link at bounding box center [277, 485] width 200 height 235
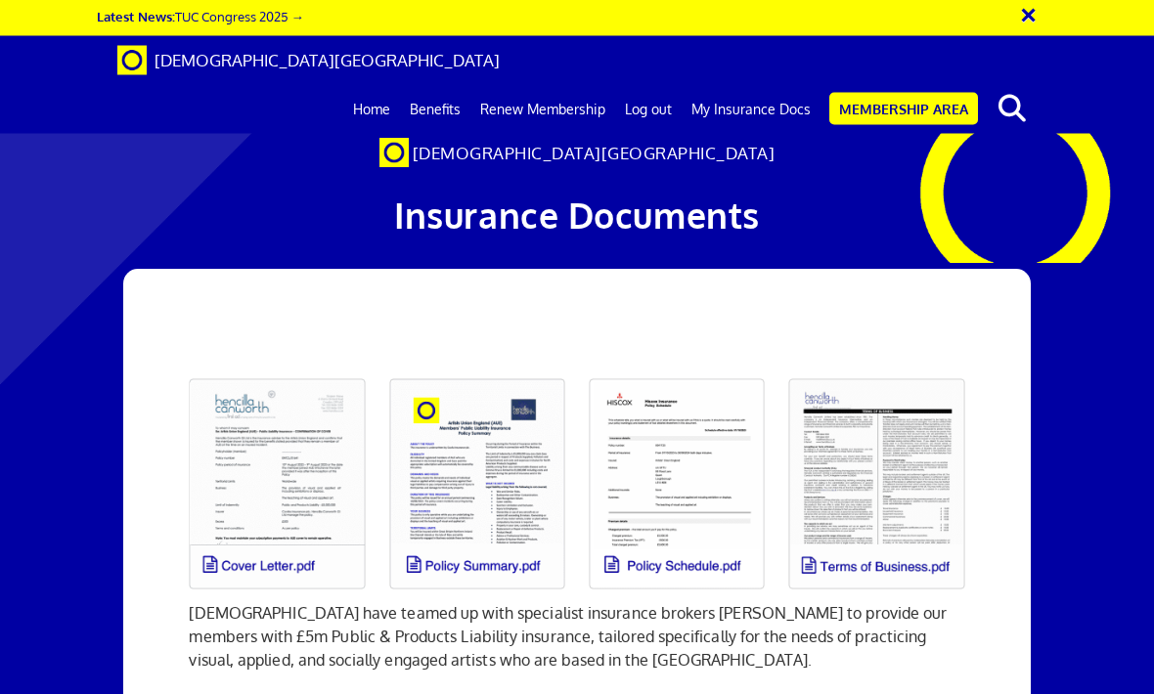
scroll to position [183, 0]
